Goal: Check status: Check status

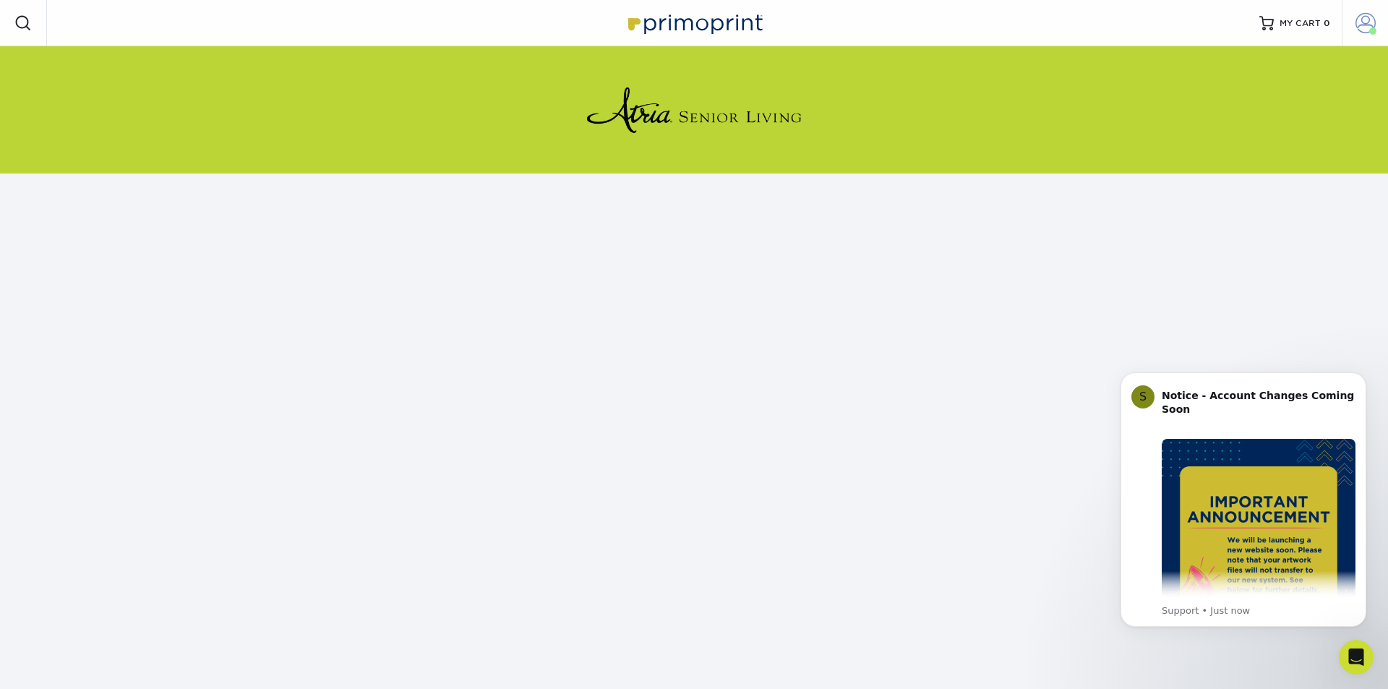
click at [1359, 24] on span at bounding box center [1365, 23] width 20 height 20
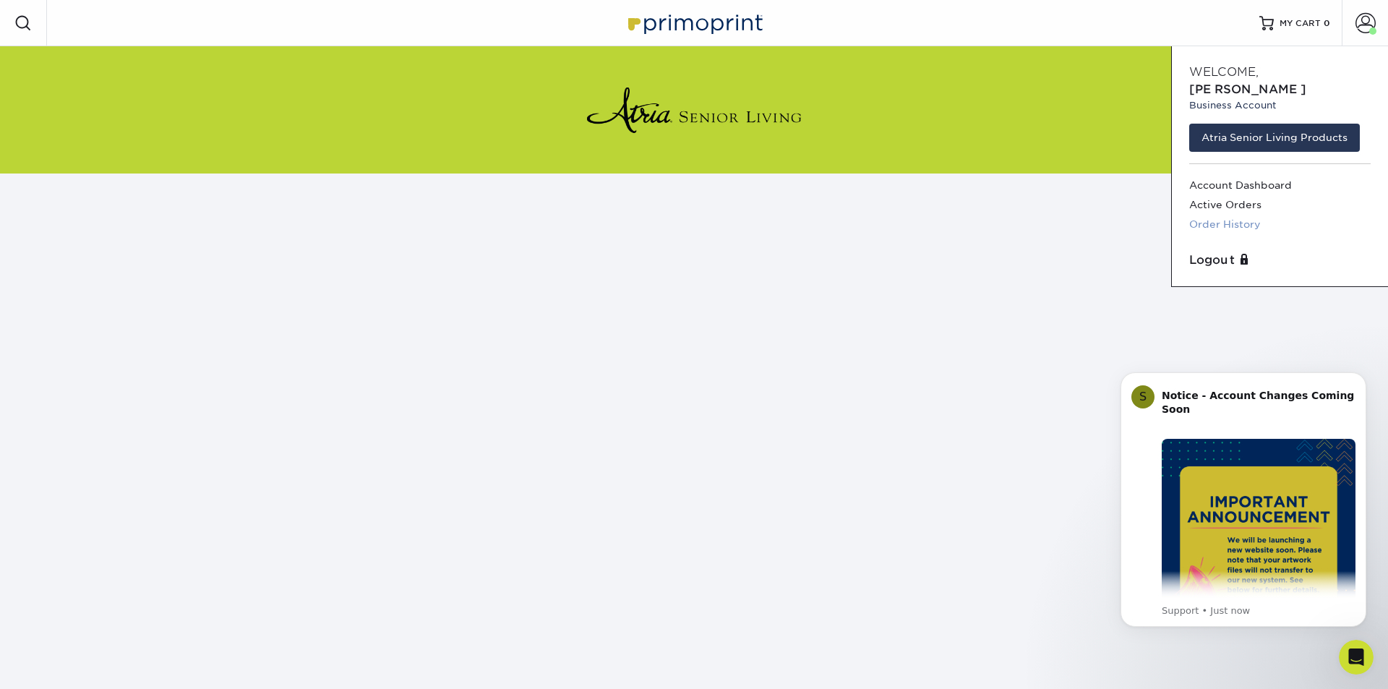
click at [1216, 215] on link "Order History" at bounding box center [1279, 225] width 181 height 20
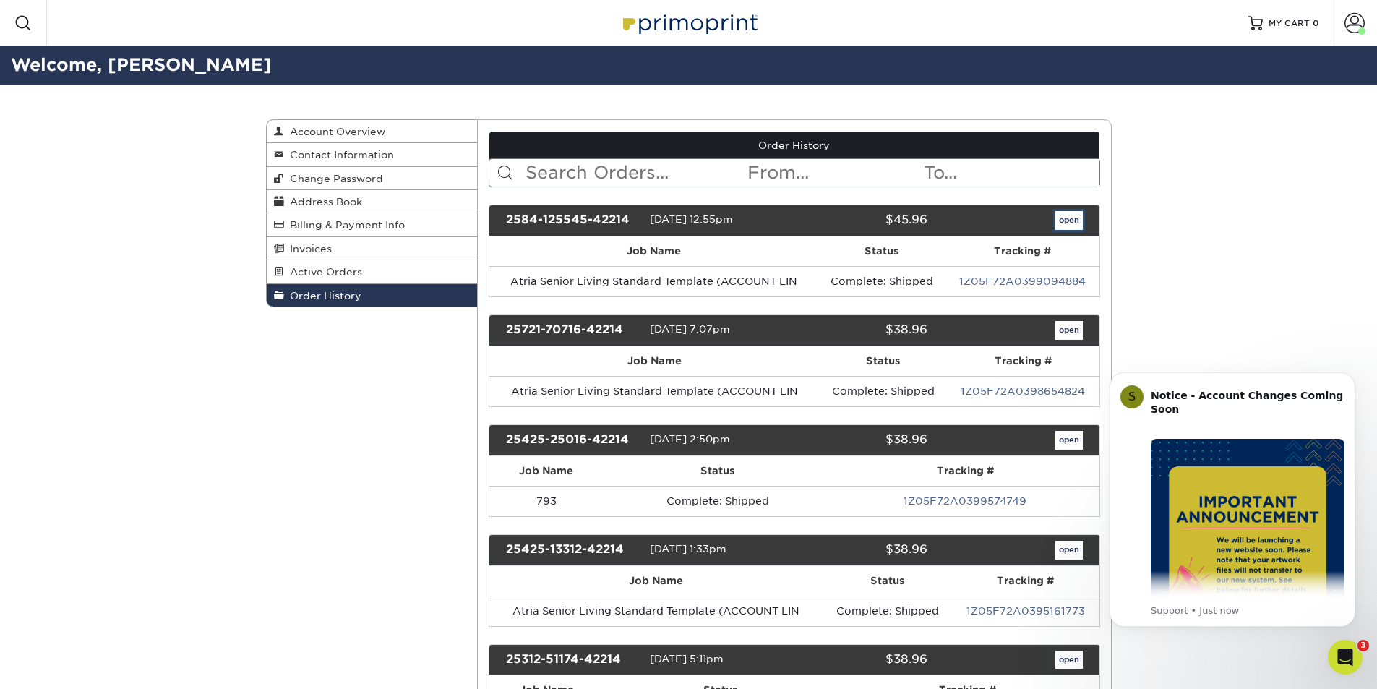
drag, startPoint x: 1070, startPoint y: 223, endPoint x: 1001, endPoint y: 225, distance: 68.7
click at [1068, 223] on link "open" at bounding box center [1068, 220] width 27 height 19
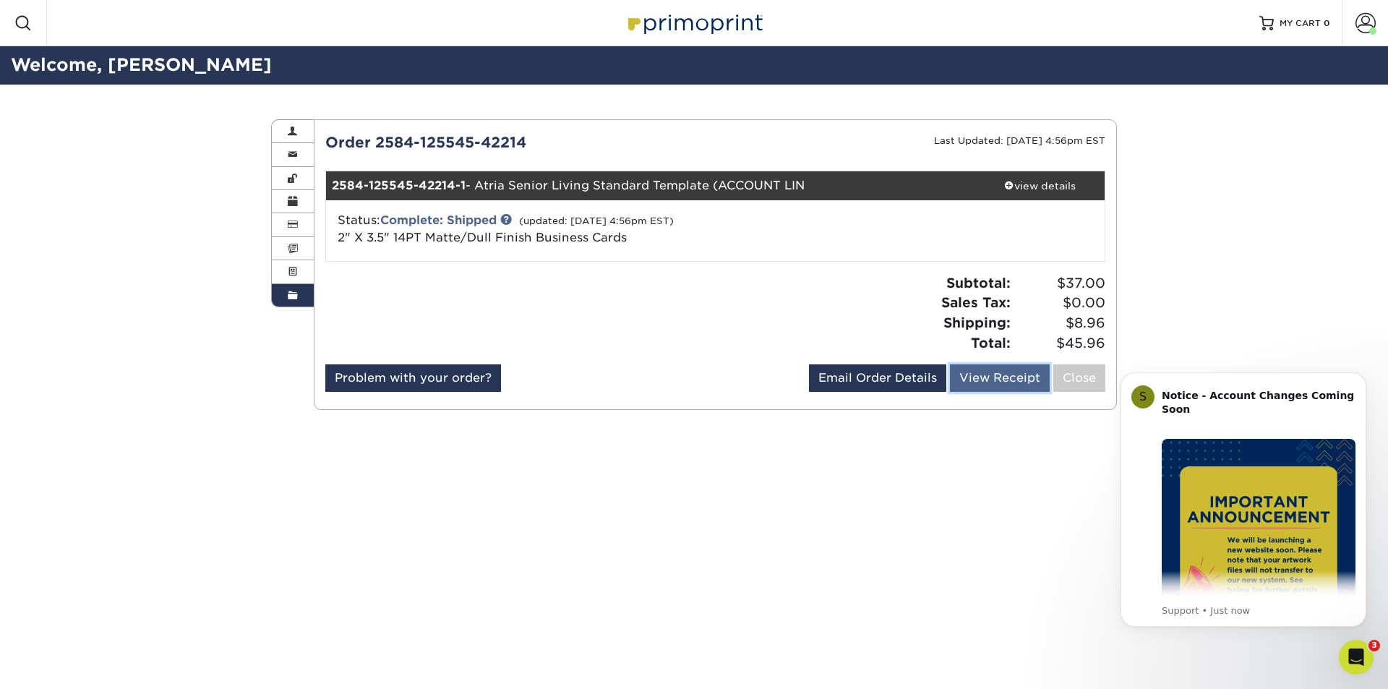
click at [981, 374] on link "View Receipt" at bounding box center [1000, 377] width 100 height 27
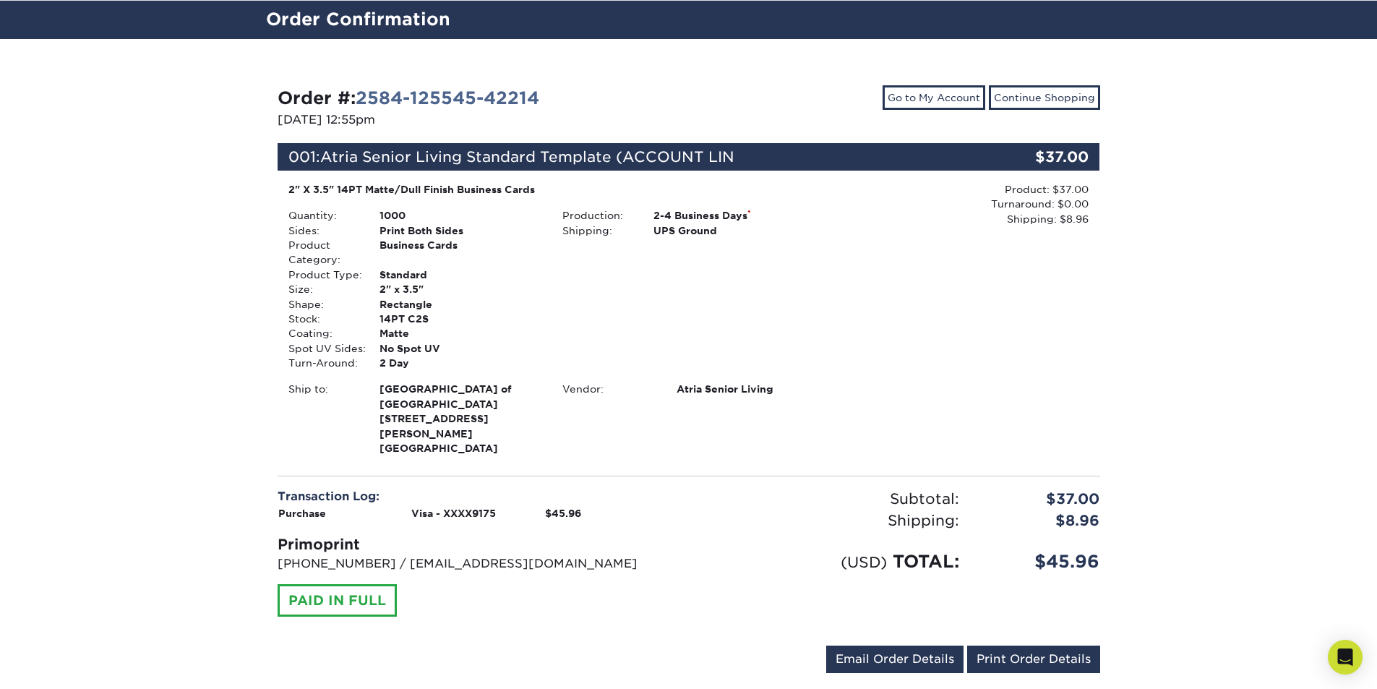
scroll to position [67, 0]
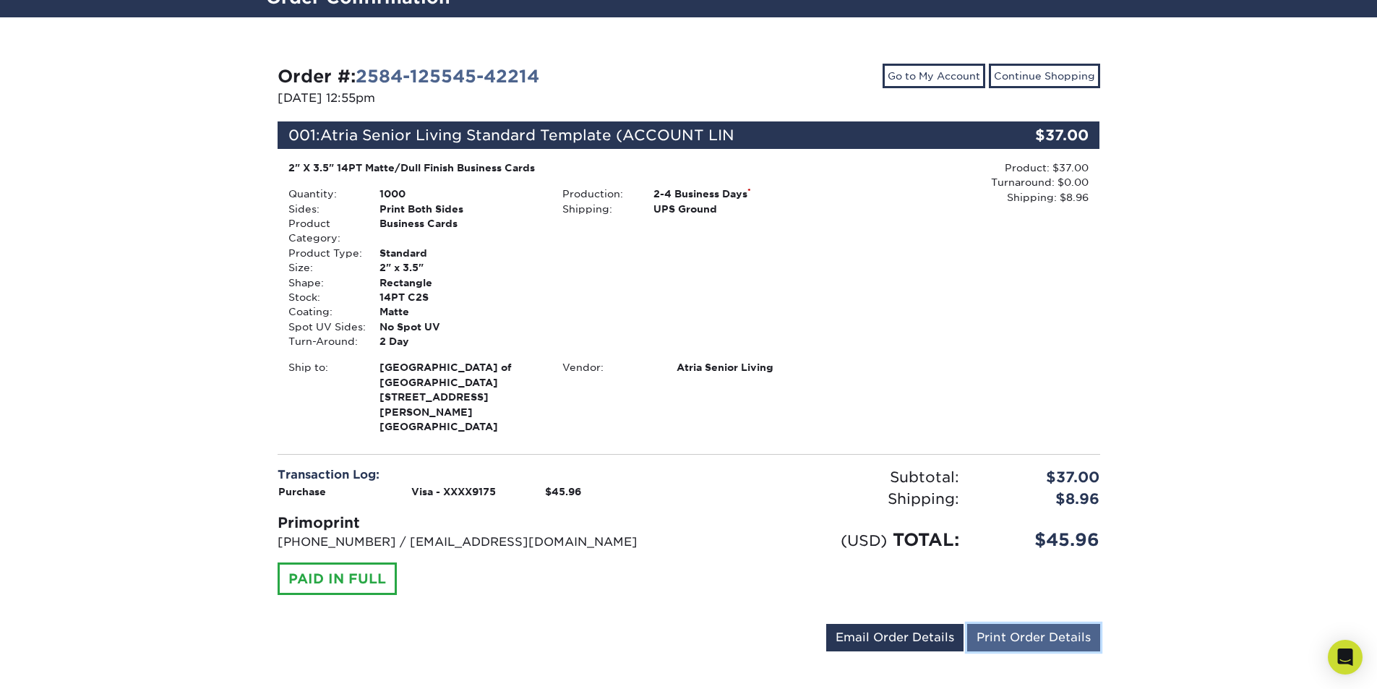
click at [1033, 624] on link "Print Order Details" at bounding box center [1033, 637] width 133 height 27
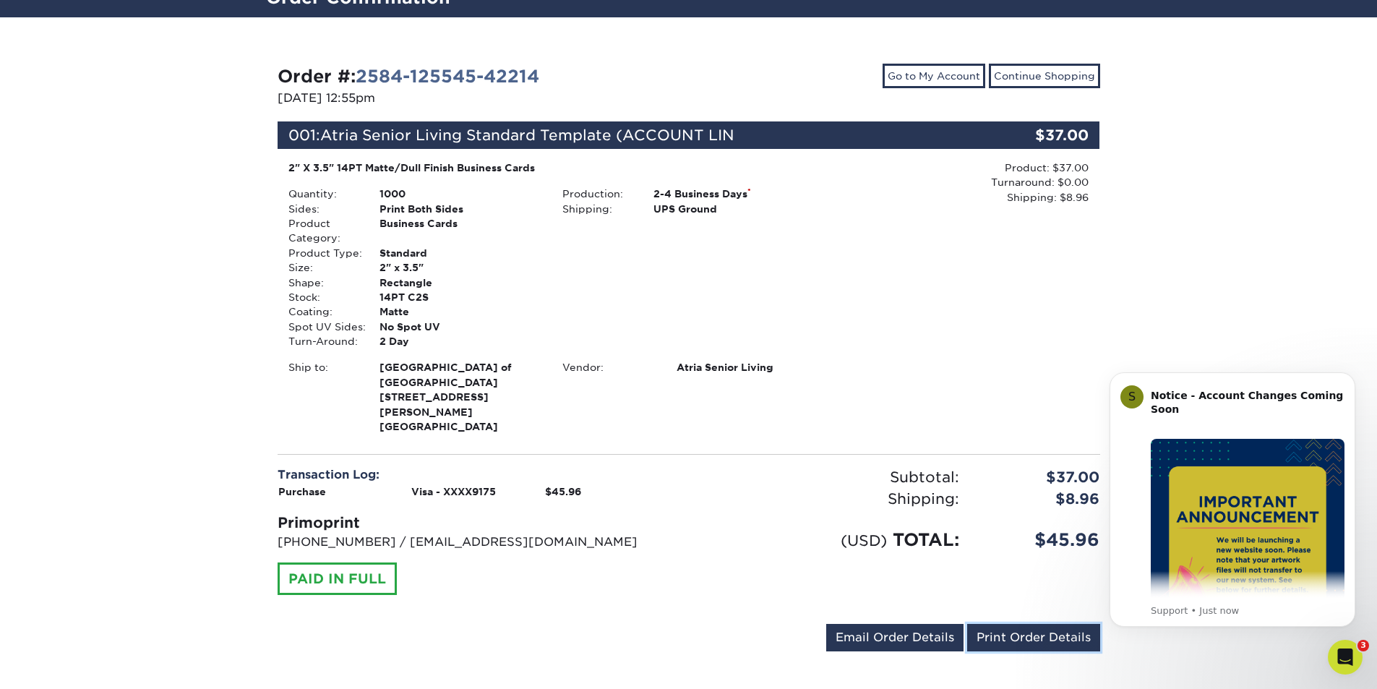
scroll to position [0, 0]
